Goal: Task Accomplishment & Management: Complete application form

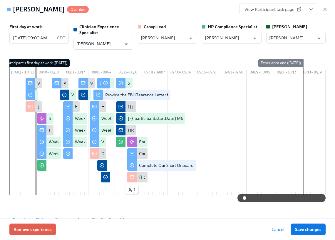
scroll to position [541, 0]
click at [327, 10] on icon "button" at bounding box center [325, 9] width 6 height 6
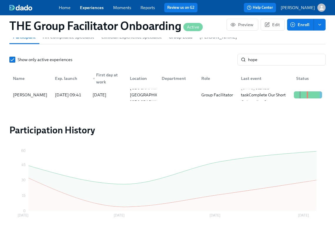
scroll to position [0, 9891]
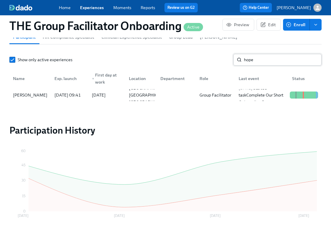
click at [250, 65] on input "hope" at bounding box center [283, 60] width 78 height 12
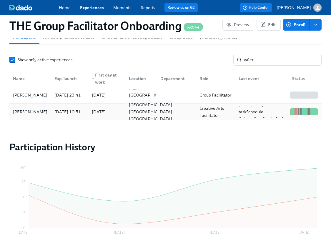
click at [143, 113] on div "Brooklyn NY US" at bounding box center [150, 111] width 48 height 21
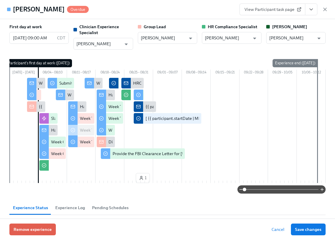
click at [310, 11] on icon "View task page" at bounding box center [311, 9] width 6 height 6
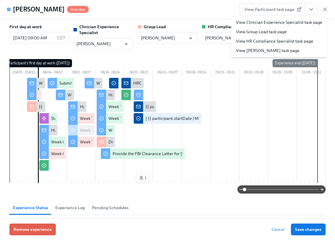
click at [288, 24] on link "View Clinician Experience Specialist task page" at bounding box center [279, 22] width 86 height 6
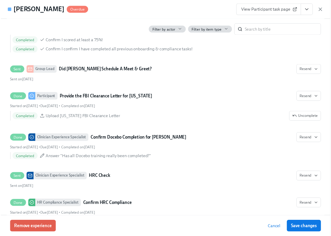
scroll to position [1204, 0]
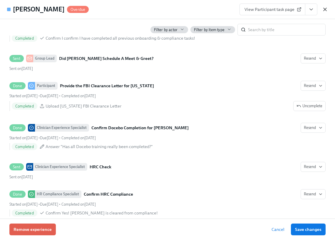
click at [324, 8] on icon "button" at bounding box center [324, 9] width 3 height 3
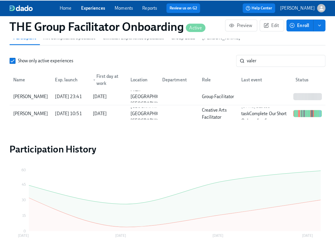
scroll to position [0, 9891]
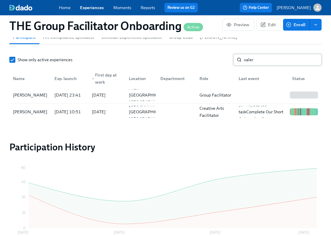
click at [278, 60] on input "valer" at bounding box center [283, 60] width 78 height 12
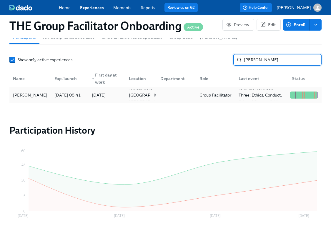
click at [37, 97] on div "Tamara Urena" at bounding box center [30, 94] width 39 height 7
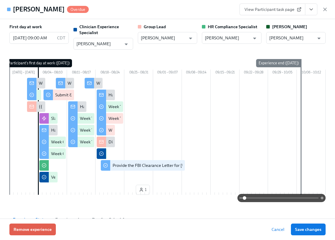
click at [312, 11] on icon "View task page" at bounding box center [311, 9] width 6 height 6
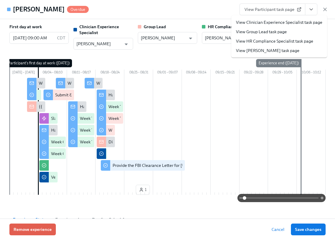
click at [298, 21] on link "View Clinician Experience Specialist task page" at bounding box center [279, 22] width 86 height 6
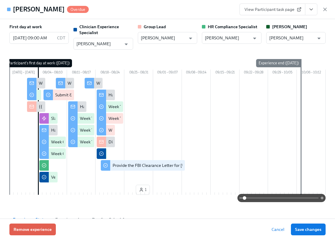
click at [323, 13] on div "View Participant task page" at bounding box center [283, 10] width 88 height 12
click at [324, 12] on icon "button" at bounding box center [325, 9] width 6 height 6
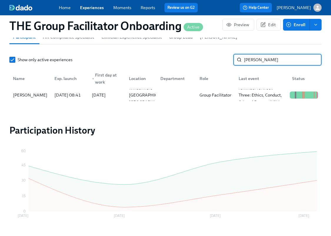
click at [254, 62] on input "urena" at bounding box center [283, 60] width 78 height 12
type input "bass"
click at [39, 95] on div "[PERSON_NAME]" at bounding box center [30, 95] width 39 height 12
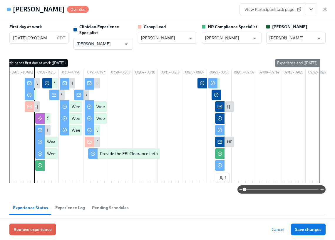
click at [308, 9] on icon "View task page" at bounding box center [311, 9] width 6 height 6
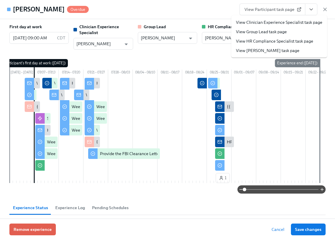
click at [294, 24] on link "View Clinician Experience Specialist task page" at bounding box center [279, 22] width 86 height 6
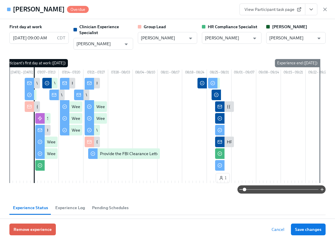
scroll to position [0, 9896]
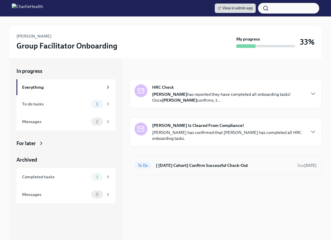
click at [189, 164] on h6 "[ Aug 4th Cohort] Confirm Successful Check-Out" at bounding box center [224, 165] width 137 height 6
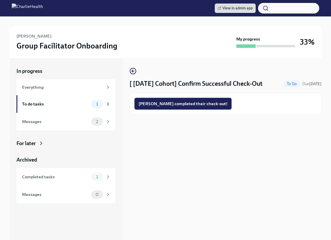
click at [178, 104] on span "Sarah completed their check-out!" at bounding box center [182, 104] width 89 height 6
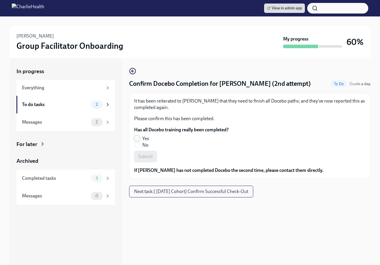
click at [136, 136] on input "Yes" at bounding box center [137, 138] width 5 height 5
radio input "true"
click at [152, 157] on span "Submit" at bounding box center [145, 157] width 15 height 6
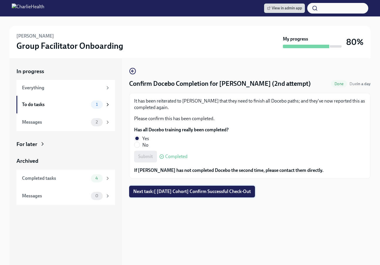
click at [161, 192] on span "Next task : [ Aug 11th Cohort] Confirm Successful Check-Out" at bounding box center [192, 192] width 118 height 6
